Goal: Task Accomplishment & Management: Manage account settings

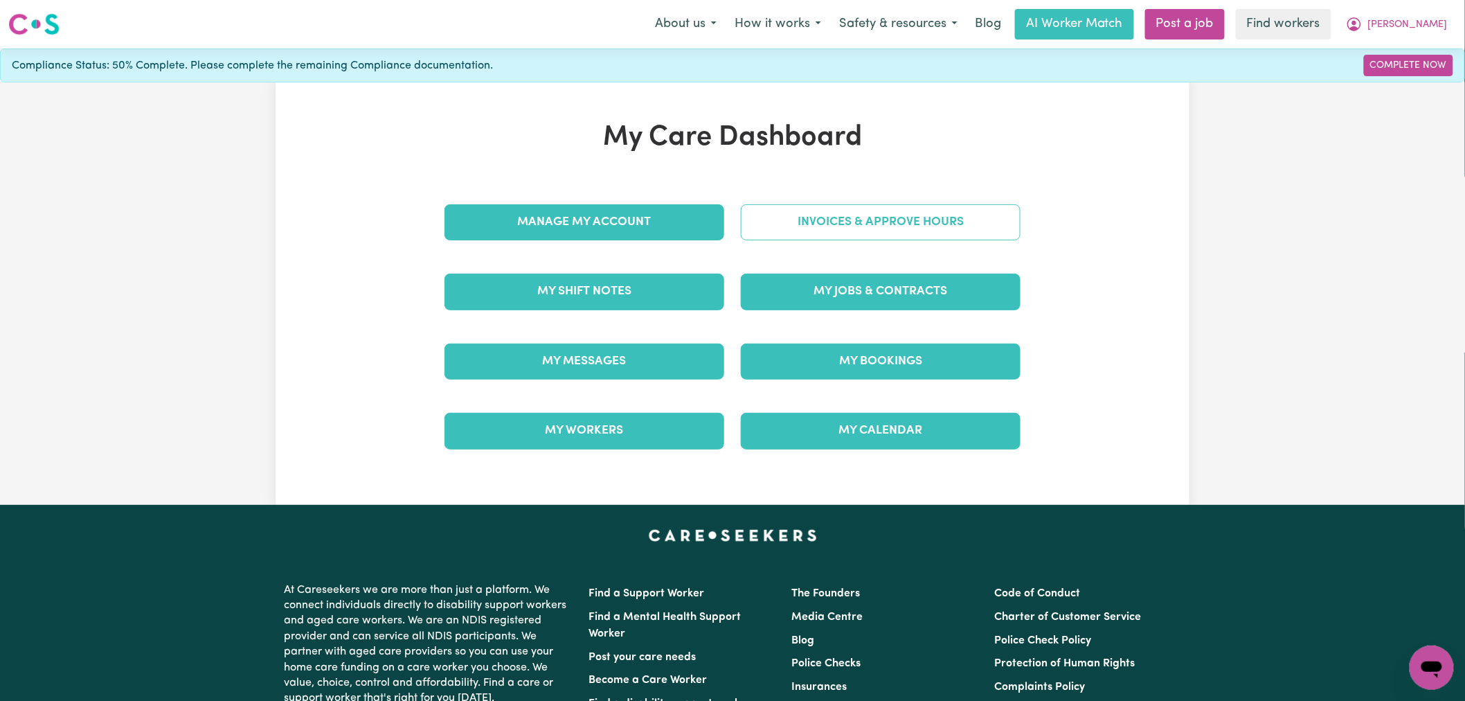
click at [811, 223] on link "Invoices & Approve Hours" at bounding box center [881, 222] width 280 height 36
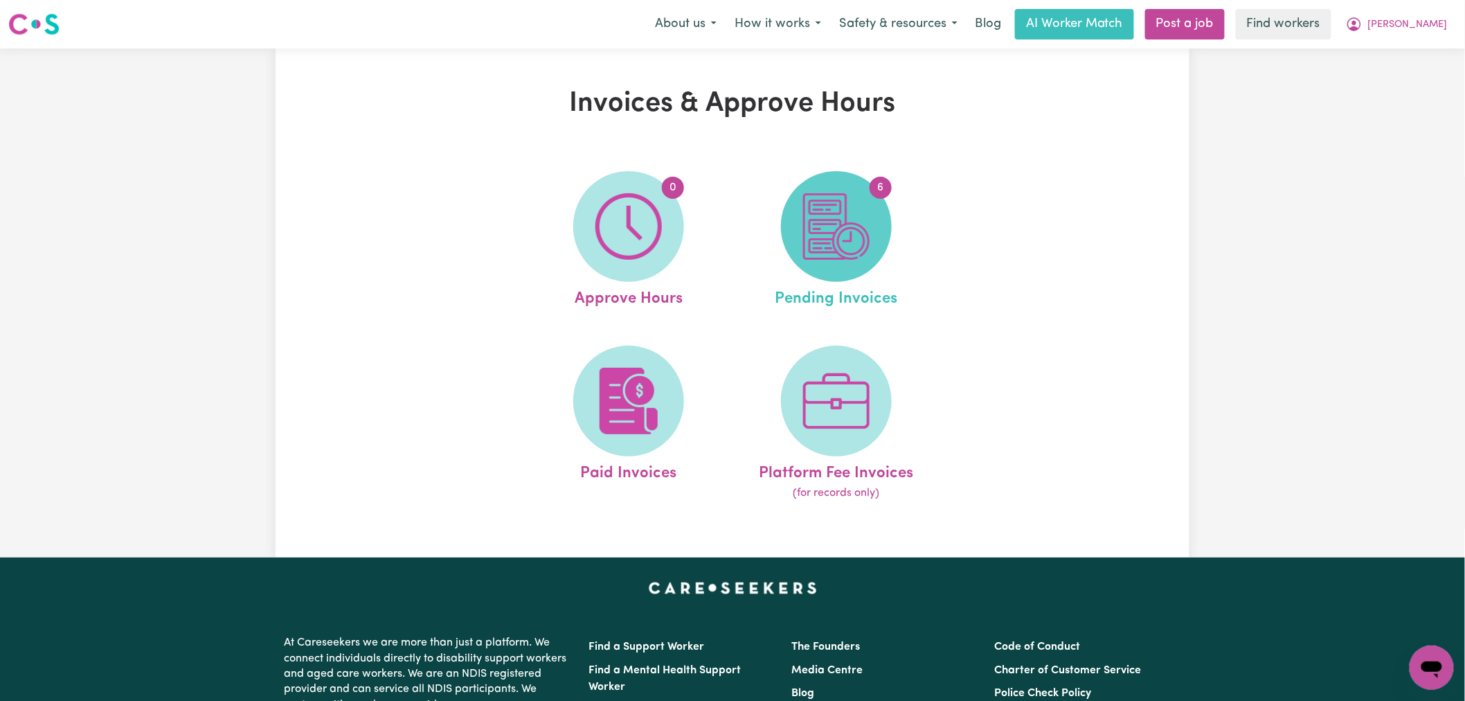
click at [857, 232] on img at bounding box center [836, 226] width 66 height 66
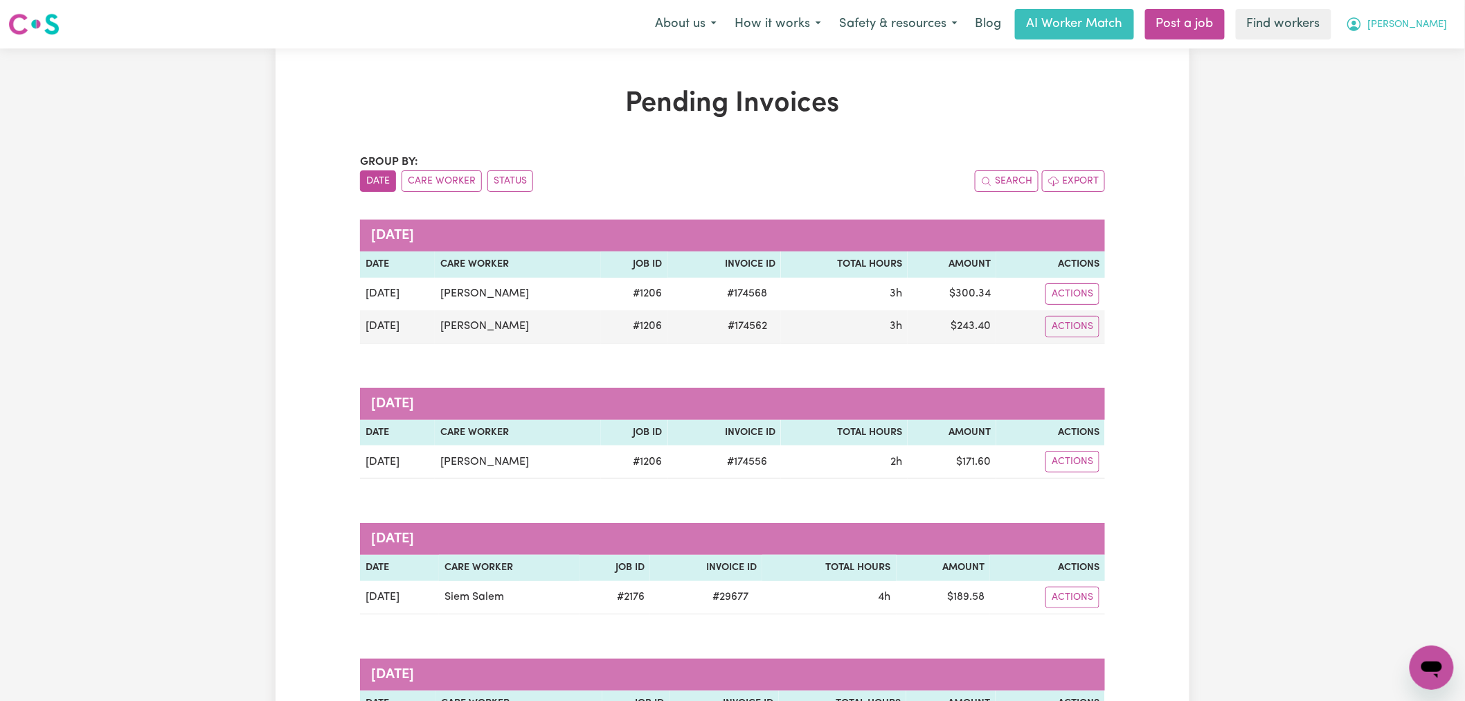
click at [1420, 33] on button "[PERSON_NAME]" at bounding box center [1397, 24] width 120 height 29
click at [1421, 55] on link "My Dashboard" at bounding box center [1401, 54] width 109 height 26
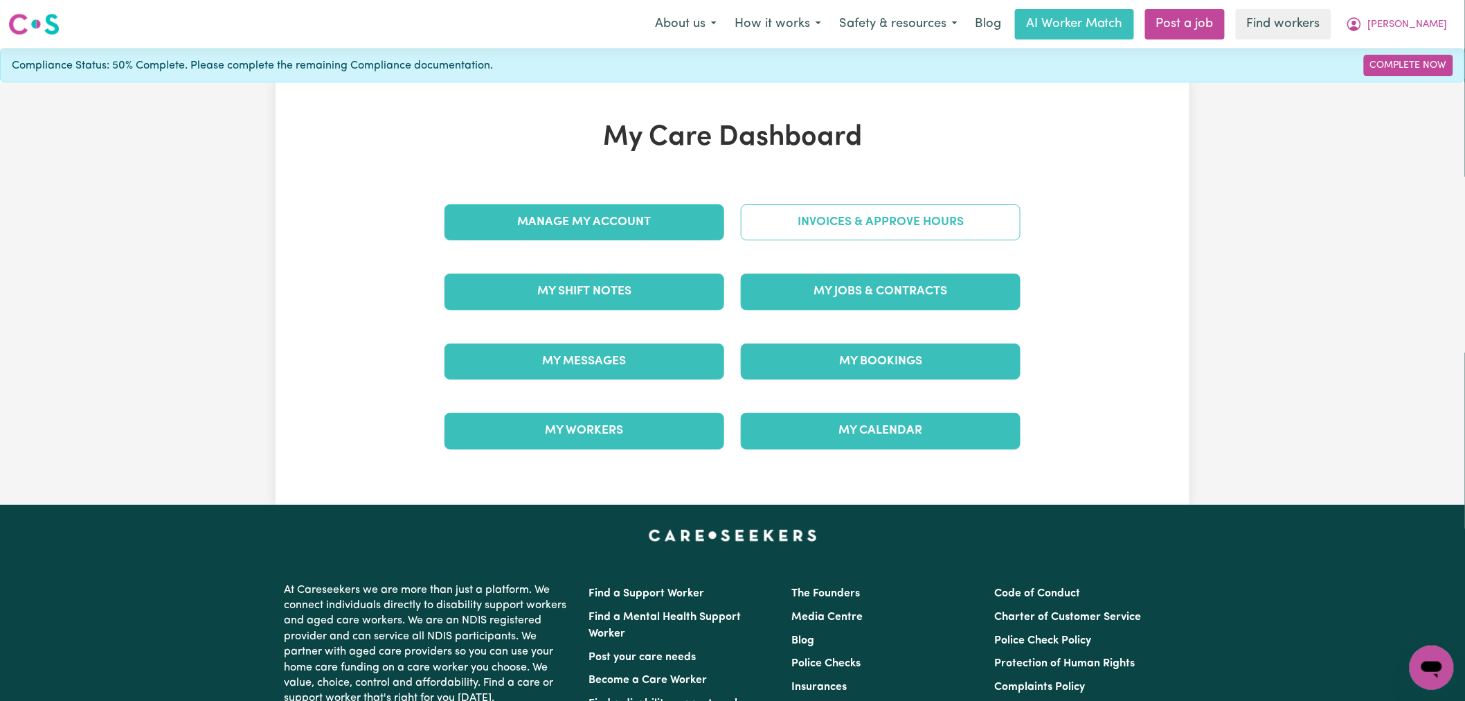
click at [841, 229] on link "Invoices & Approve Hours" at bounding box center [881, 222] width 280 height 36
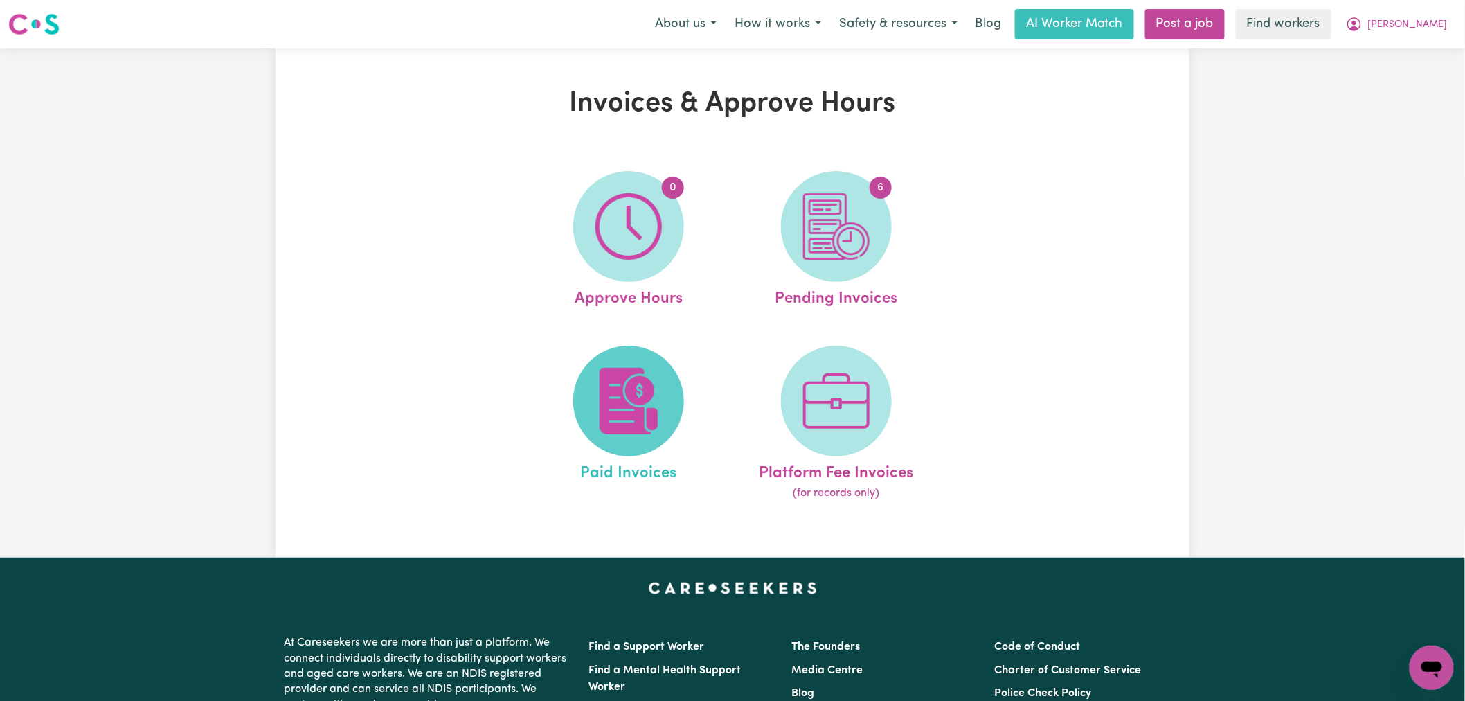
click at [641, 395] on img at bounding box center [629, 401] width 66 height 66
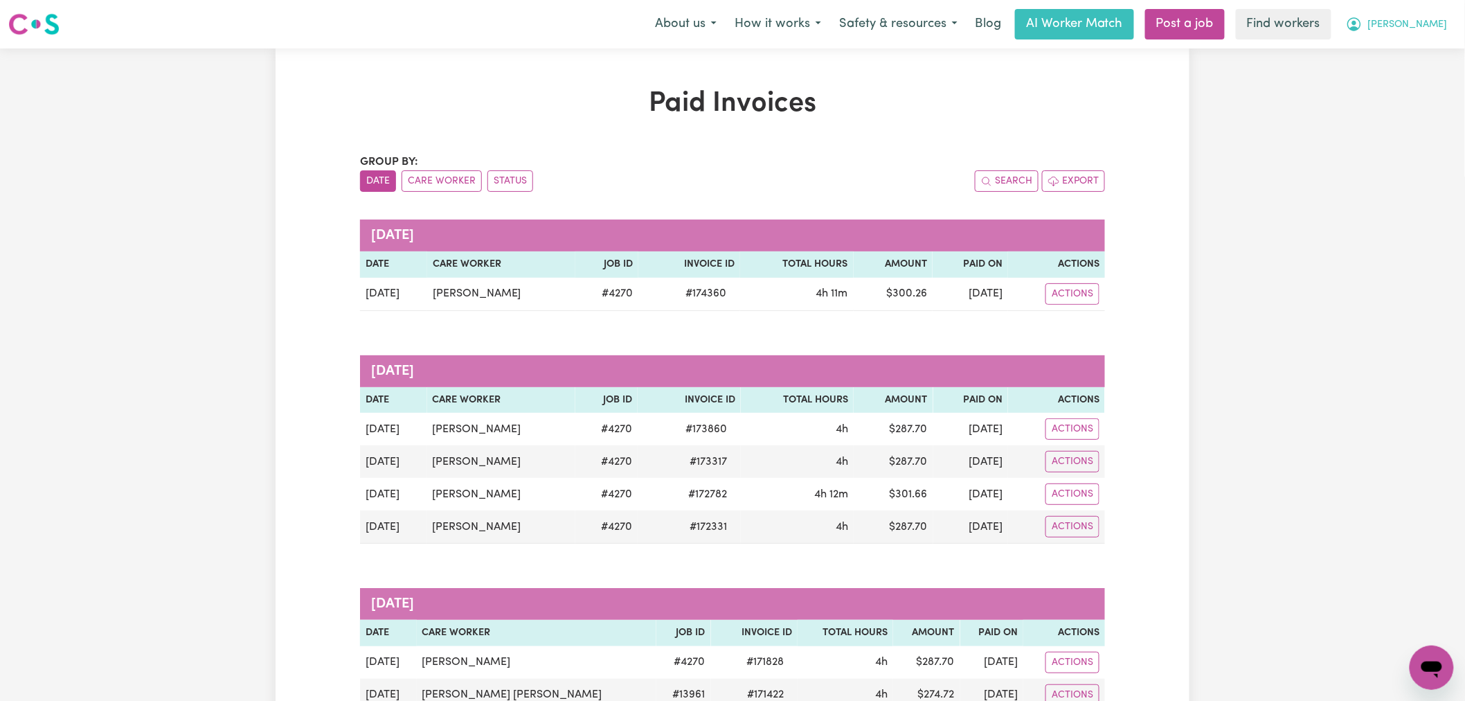
click at [1424, 29] on span "[PERSON_NAME]" at bounding box center [1408, 24] width 80 height 15
click at [1415, 83] on link "Logout" at bounding box center [1401, 79] width 109 height 26
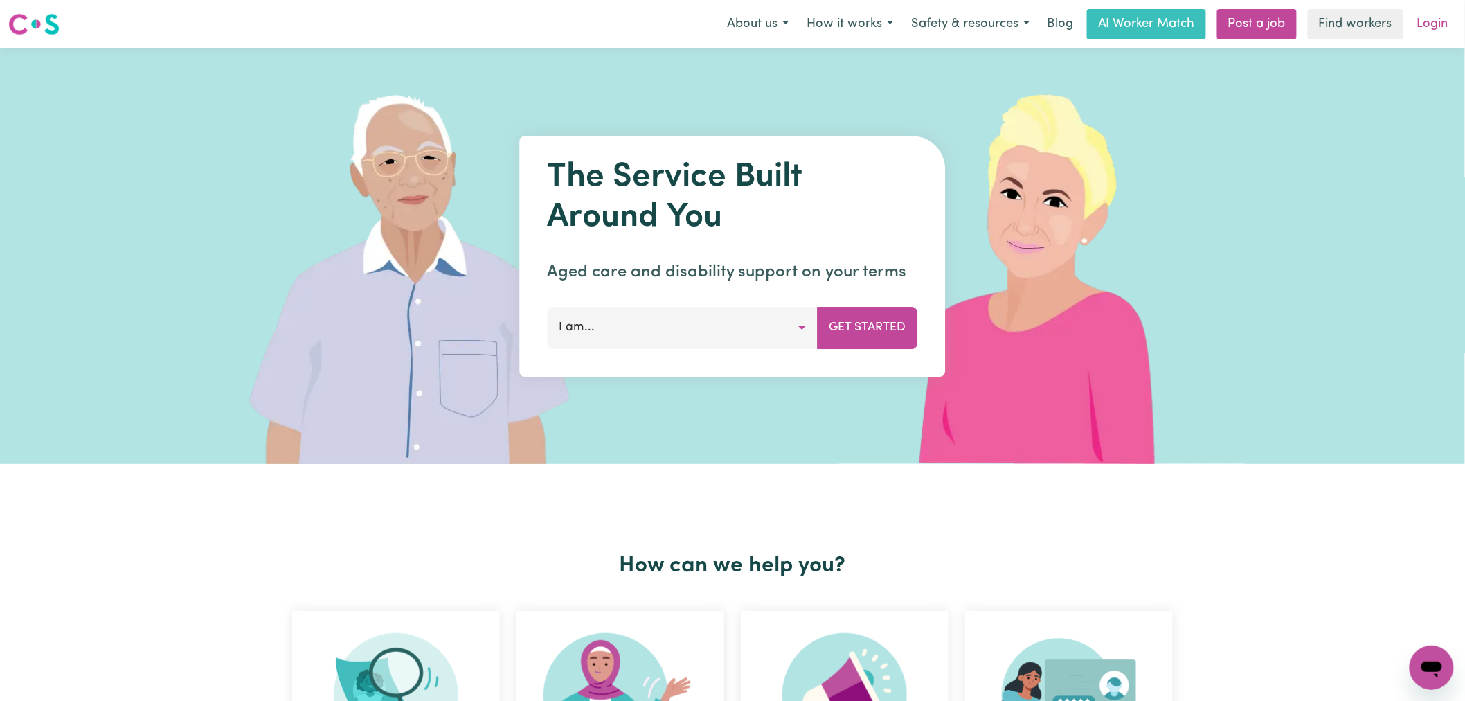
click at [1438, 17] on link "Login" at bounding box center [1433, 24] width 48 height 30
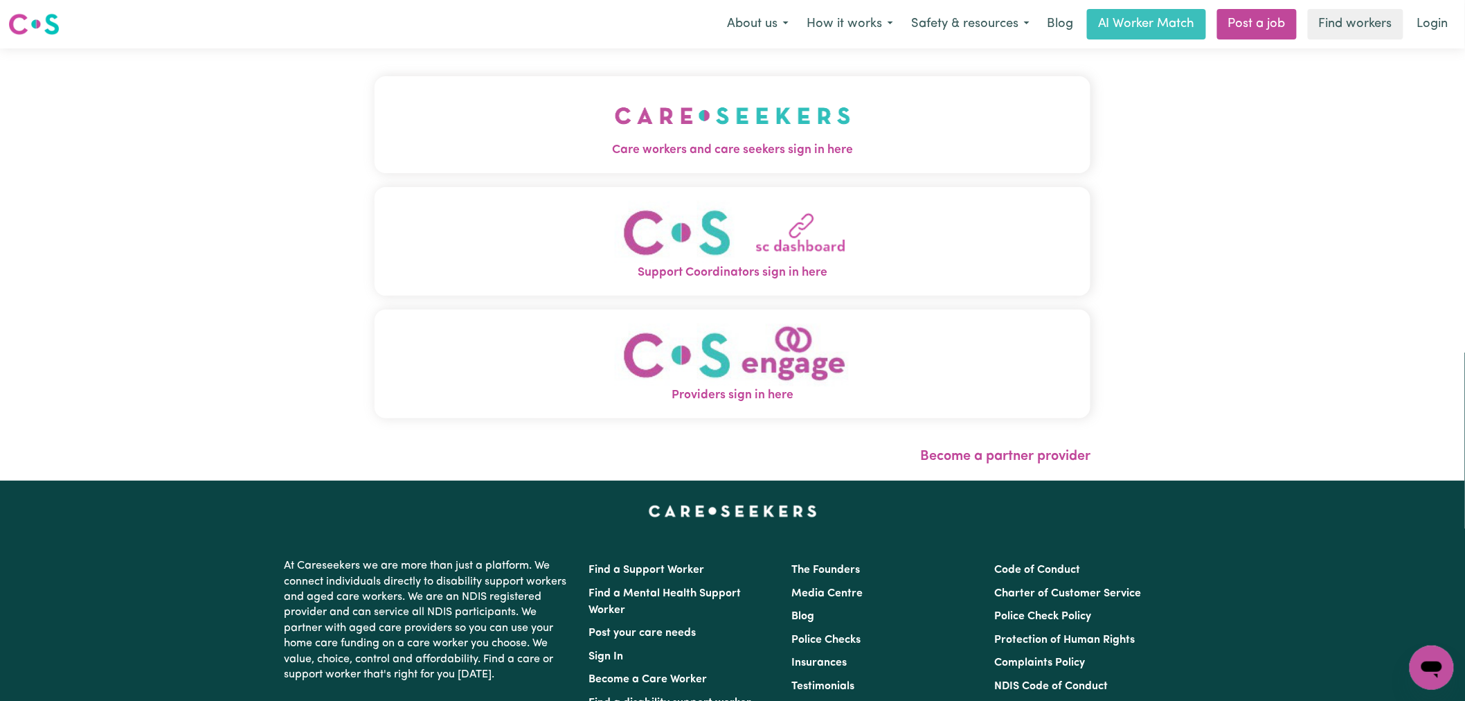
click at [615, 130] on img "Care workers and care seekers sign in here" at bounding box center [733, 115] width 236 height 51
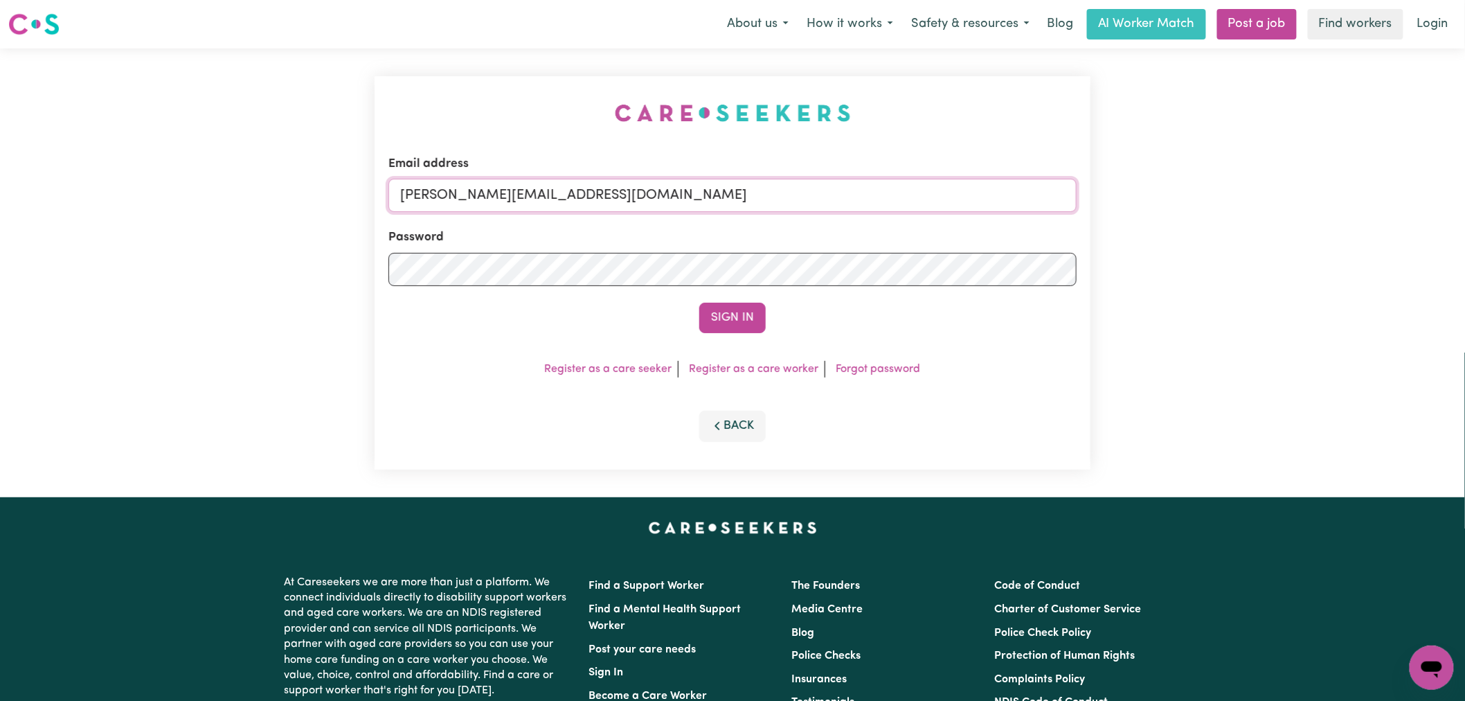
click at [649, 205] on input "[PERSON_NAME][EMAIL_ADDRESS][DOMAIN_NAME]" at bounding box center [733, 195] width 688 height 33
drag, startPoint x: 747, startPoint y: 188, endPoint x: 476, endPoint y: 189, distance: 270.8
click at [476, 189] on input "[EMAIL_ADDRESS][DOMAIN_NAME]" at bounding box center [733, 195] width 688 height 33
type input "[EMAIL_ADDRESS][DOMAIN_NAME]"
click at [699, 303] on button "Sign In" at bounding box center [732, 318] width 66 height 30
